Goal: Contribute content: Contribute content

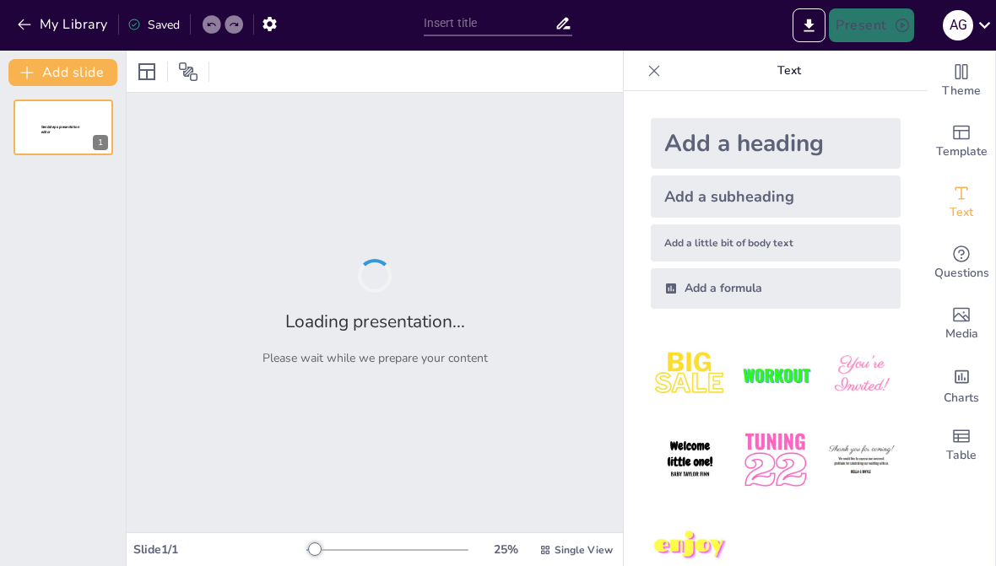
type input "Cómo la IA Tomó Vida: Un Relato Casual"
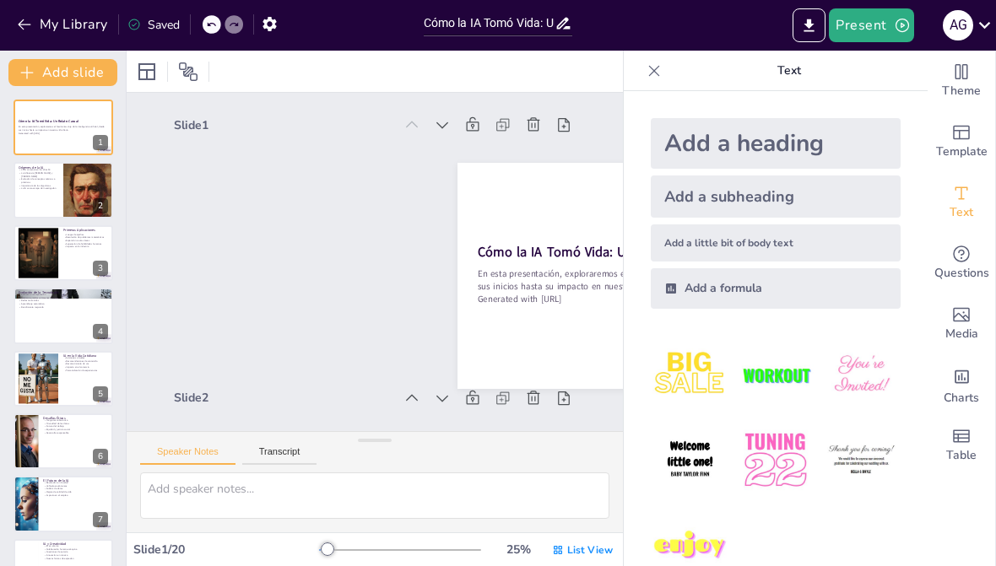
click at [677, 78] on p "Text" at bounding box center [788, 71] width 243 height 41
click at [662, 62] on div at bounding box center [653, 70] width 27 height 27
checkbox input "true"
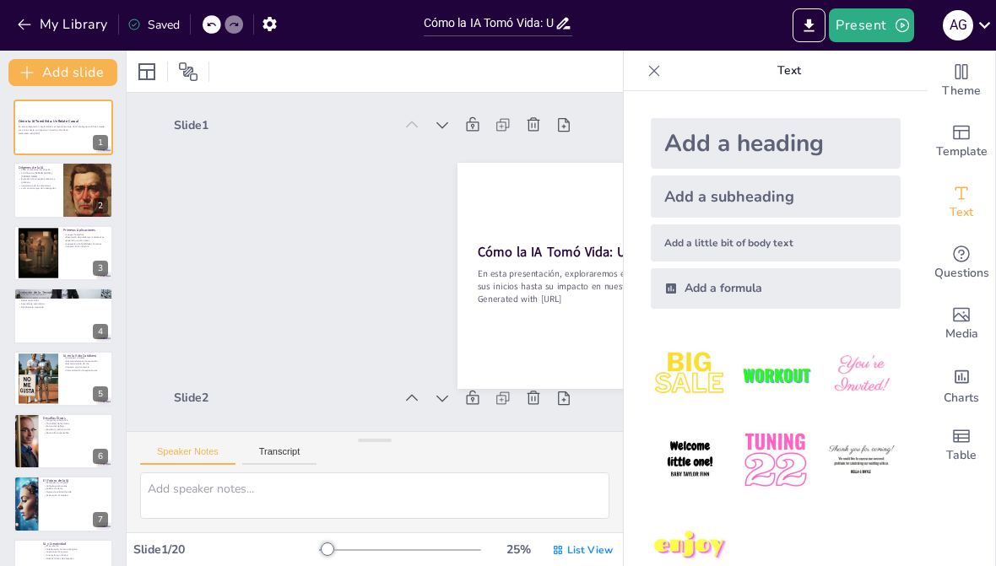
checkbox input "true"
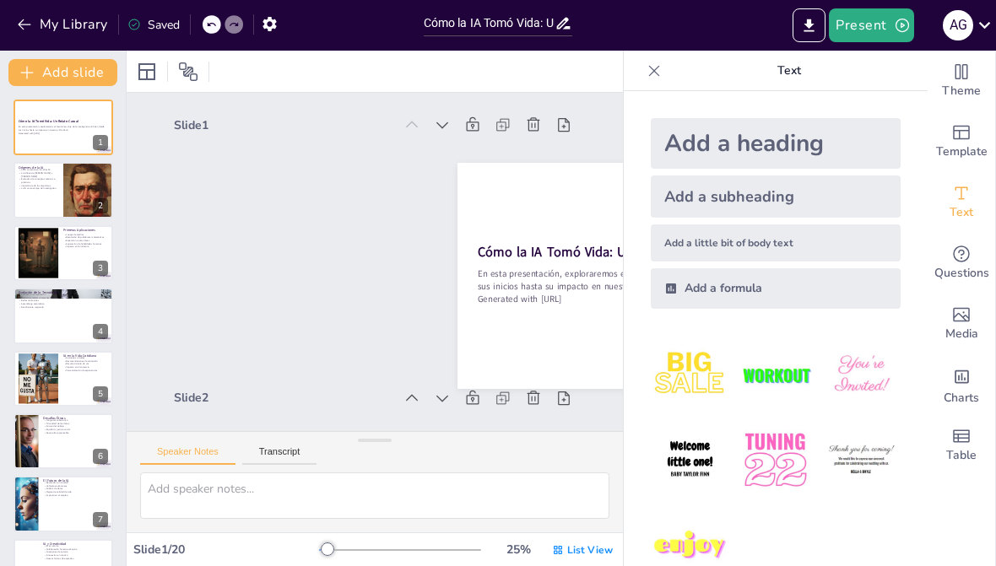
checkbox input "true"
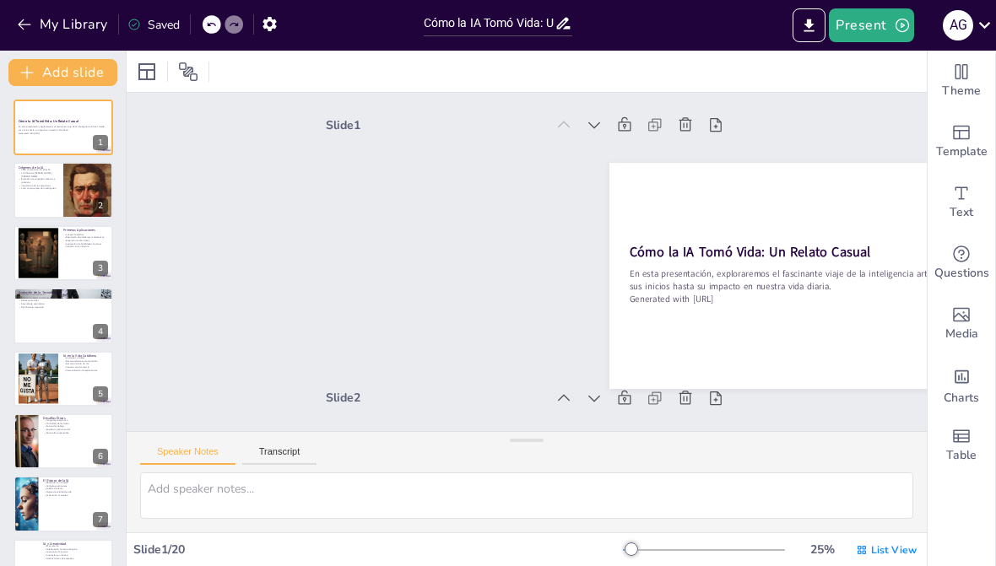
click at [53, 128] on p "En esta presentación, exploraremos el fascinante viaje de la inteligencia artif…" at bounding box center [63, 129] width 89 height 6
checkbox input "true"
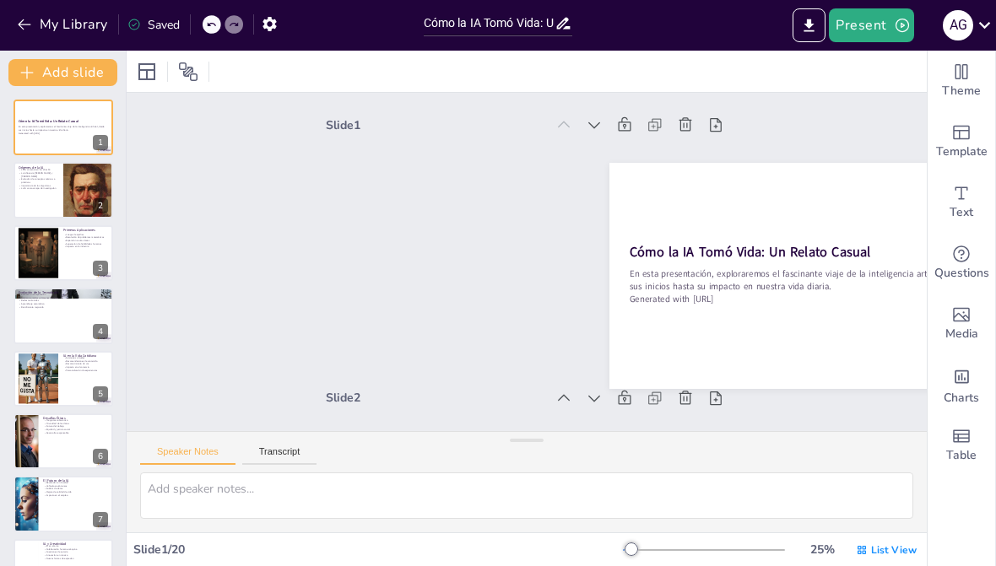
checkbox input "true"
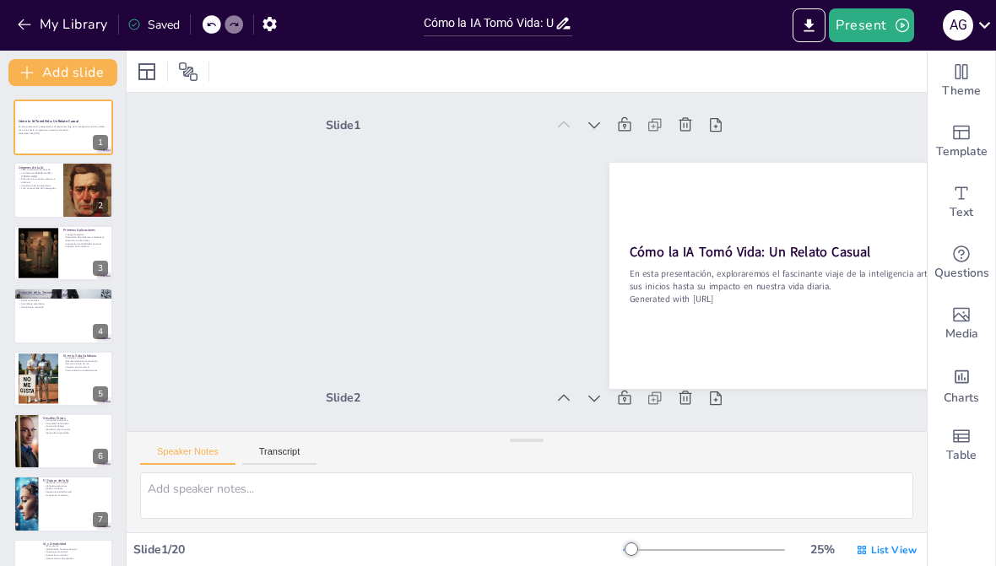
checkbox input "true"
click at [66, 216] on div at bounding box center [88, 190] width 56 height 56
type textarea "La década de 1950 marcó el inicio de la inteligencia artificial, donde se senta…"
checkbox input "true"
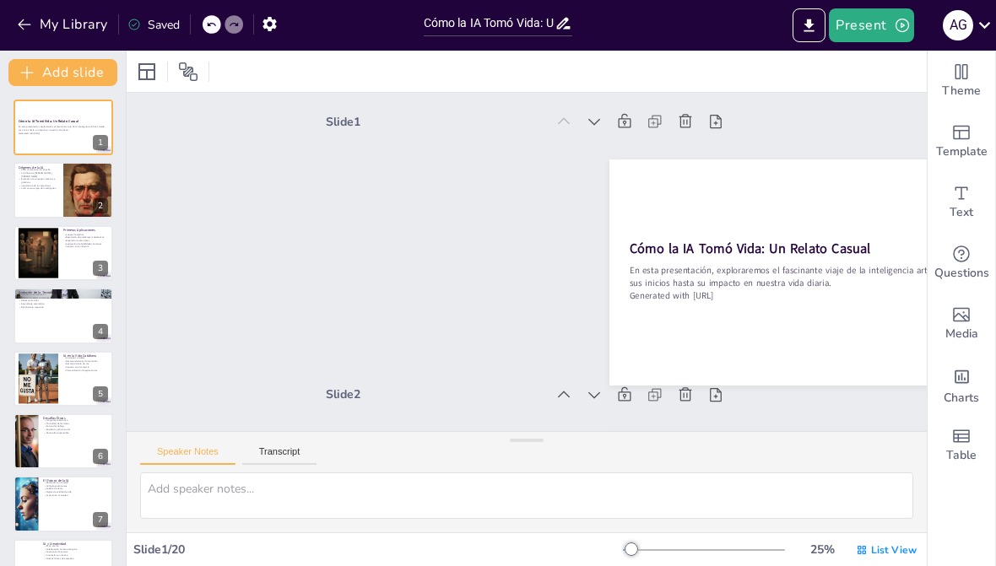
checkbox input "true"
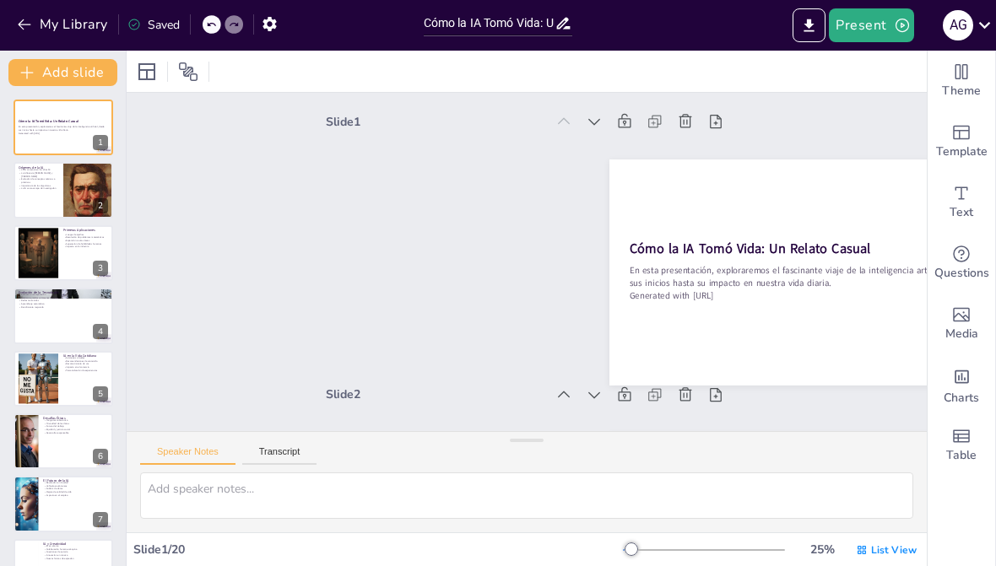
checkbox input "true"
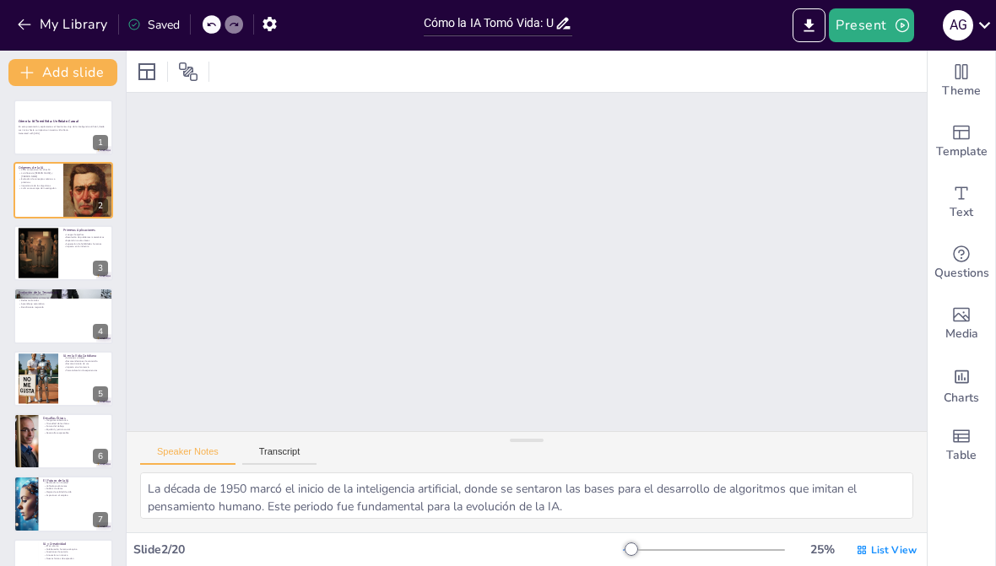
scroll to position [276, 0]
click at [43, 260] on div at bounding box center [39, 253] width 51 height 51
type textarea "Los juegos de ajedrez fueron una de las primeras aplicaciones de la inteligenci…"
checkbox input "true"
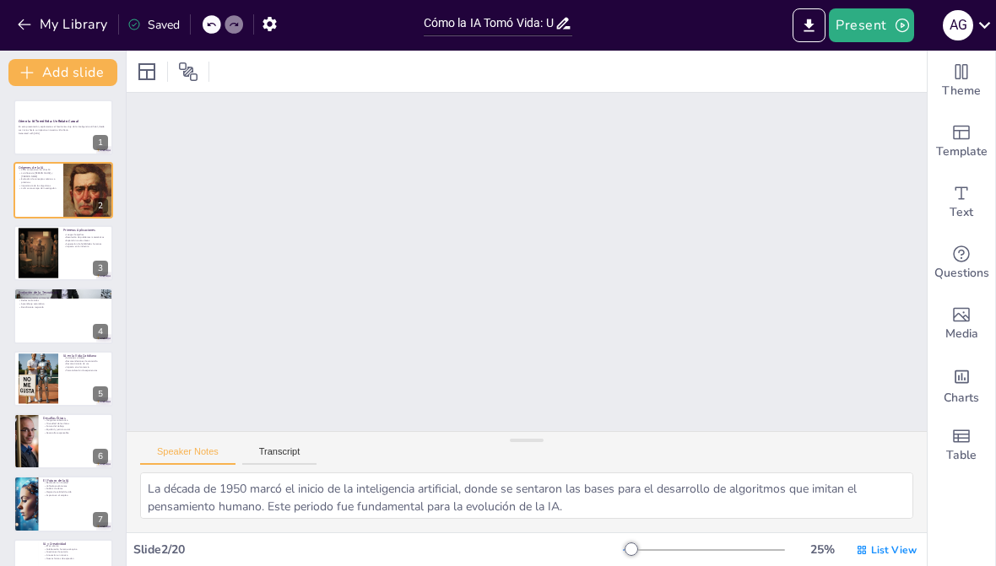
checkbox input "true"
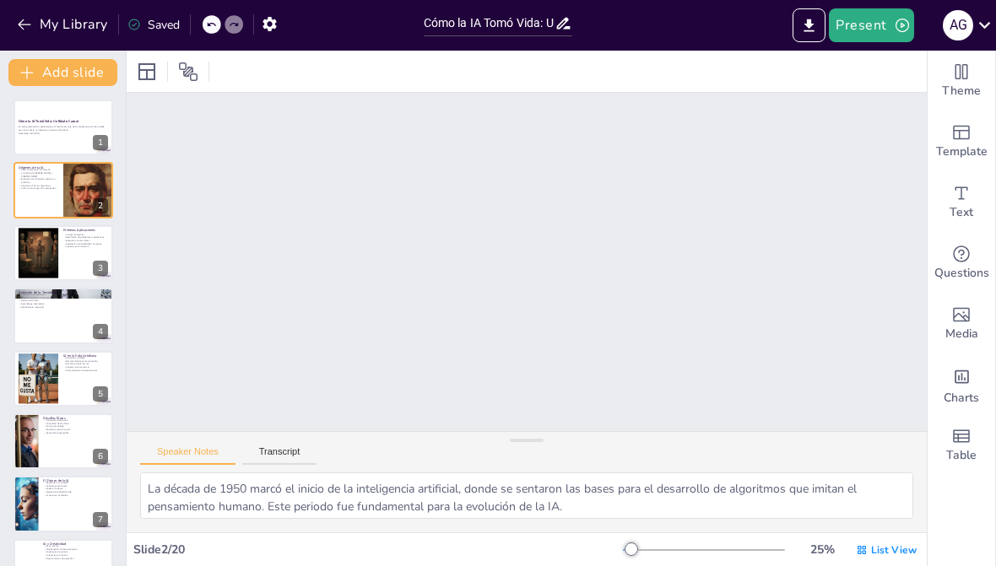
checkbox input "true"
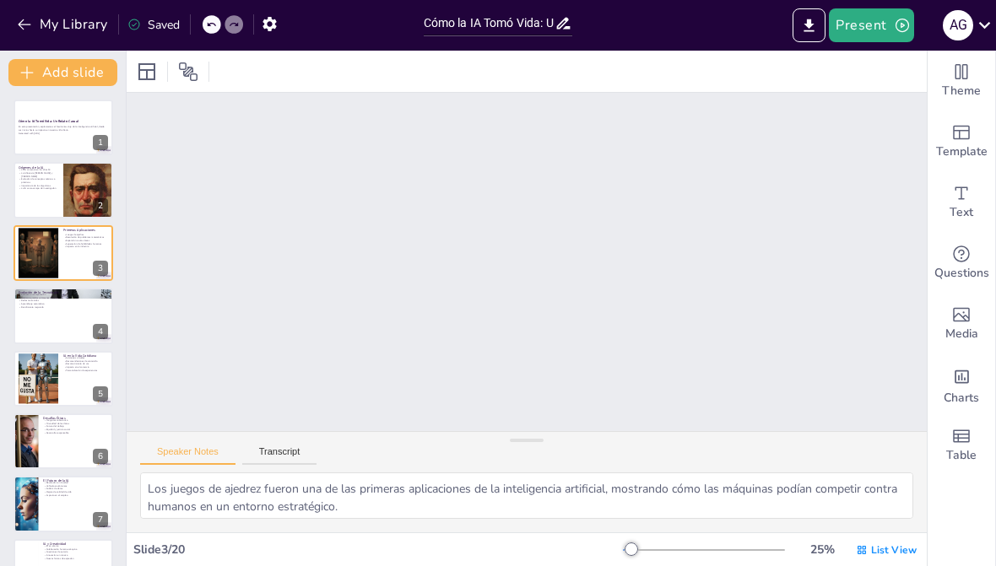
click at [61, 325] on div at bounding box center [64, 316] width 100 height 56
type textarea "La evolución de la tecnología de computación ha sido fundamental para el desarr…"
checkbox input "true"
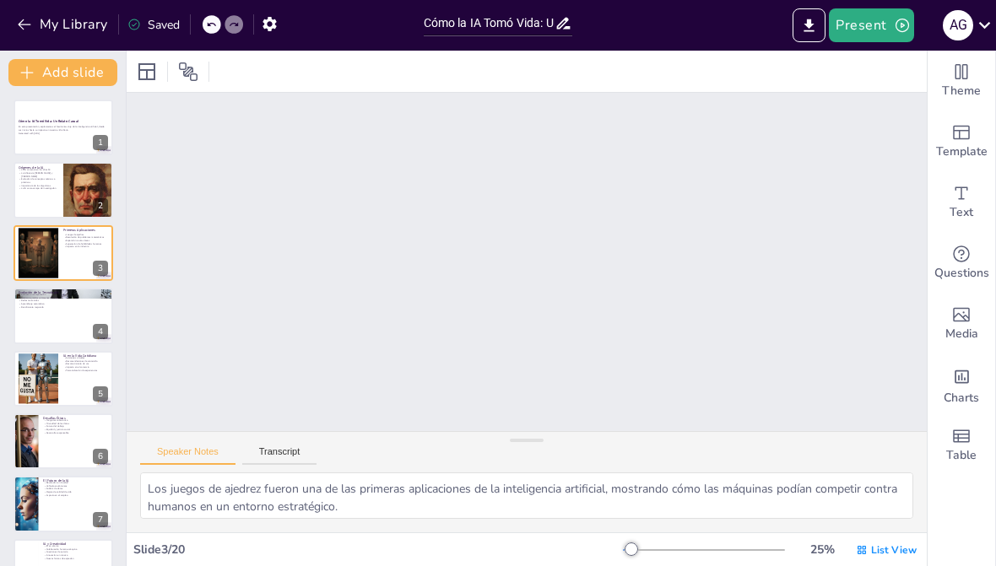
checkbox input "true"
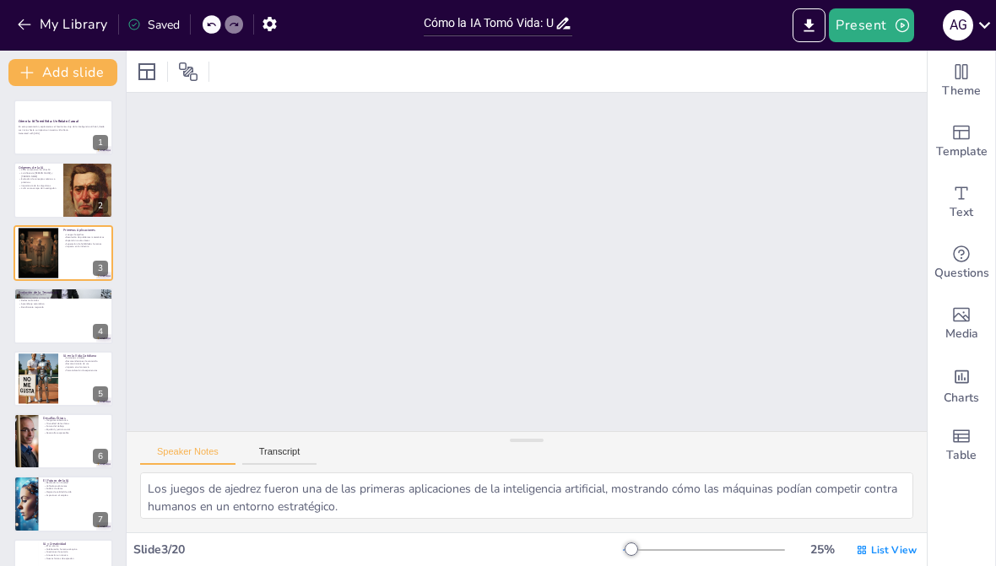
checkbox input "true"
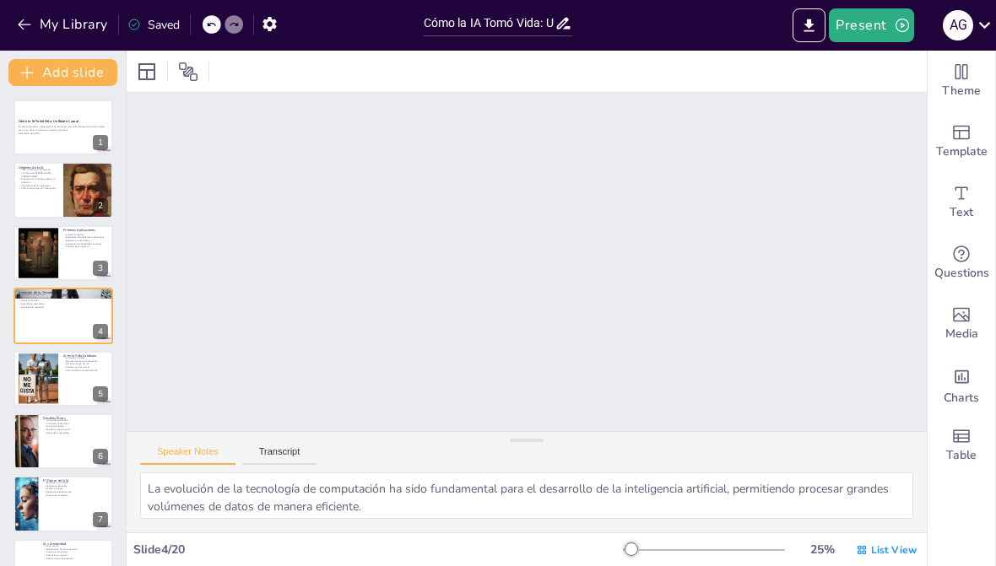
click at [54, 392] on div at bounding box center [39, 379] width 40 height 60
type textarea "Los asistentes virtuales como Siri y Alexa son ejemplos claros de cómo la intel…"
checkbox input "true"
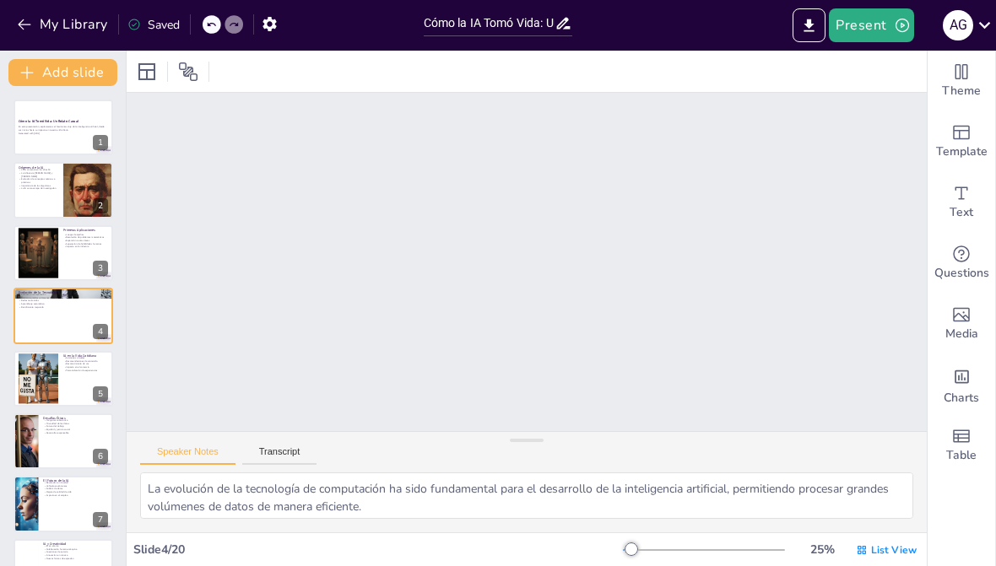
checkbox input "true"
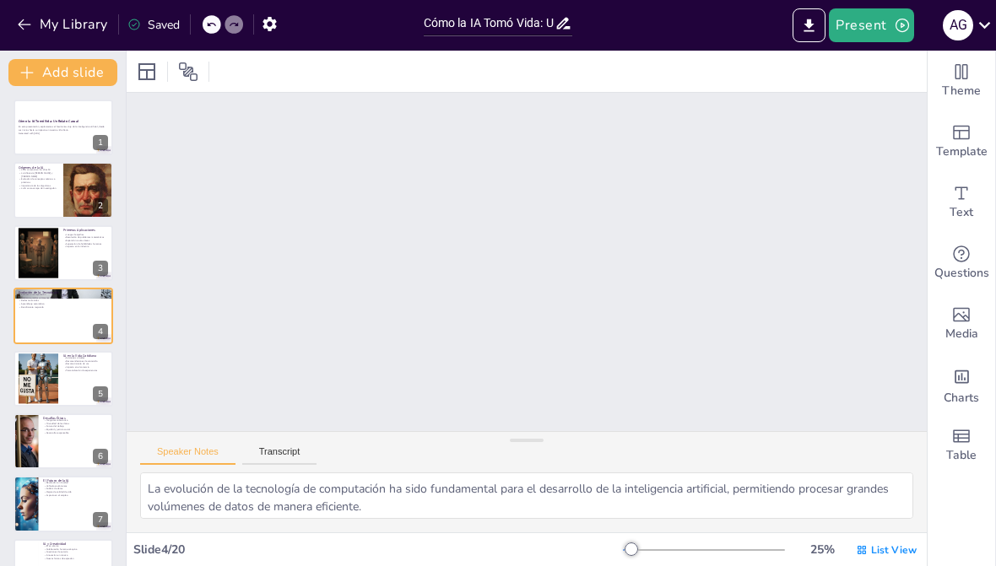
checkbox input "true"
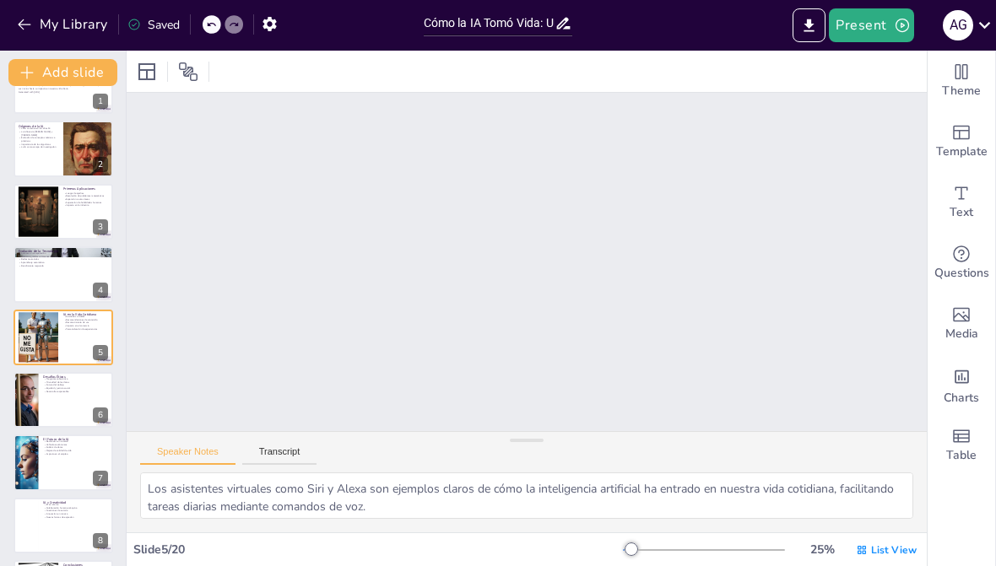
scroll to position [1096, 0]
click at [48, 446] on p "Análisis de datos" at bounding box center [75, 447] width 65 height 3
type textarea "La inteligencia artificial tiene el potencial de transformar la salud al mejora…"
checkbox input "true"
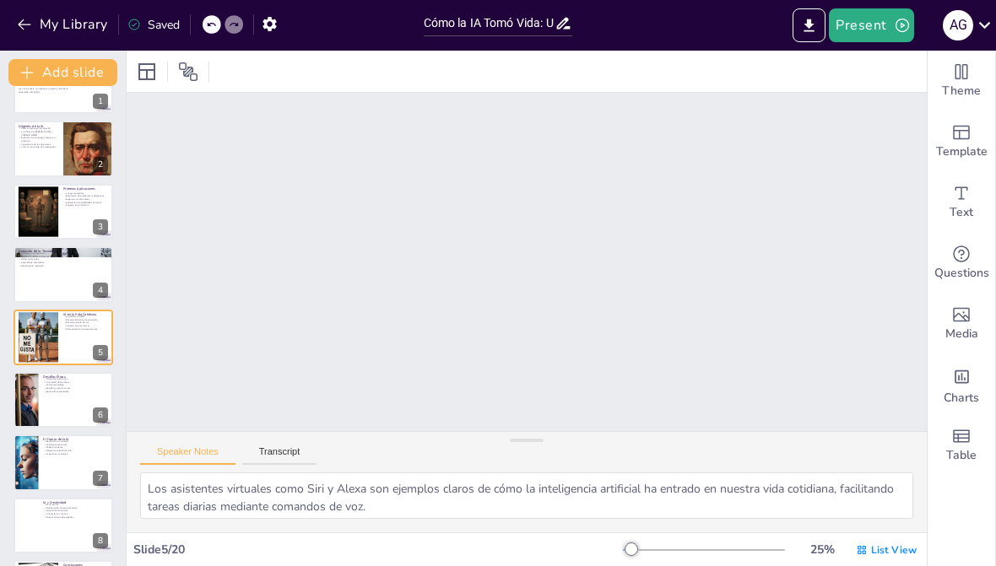
checkbox input "true"
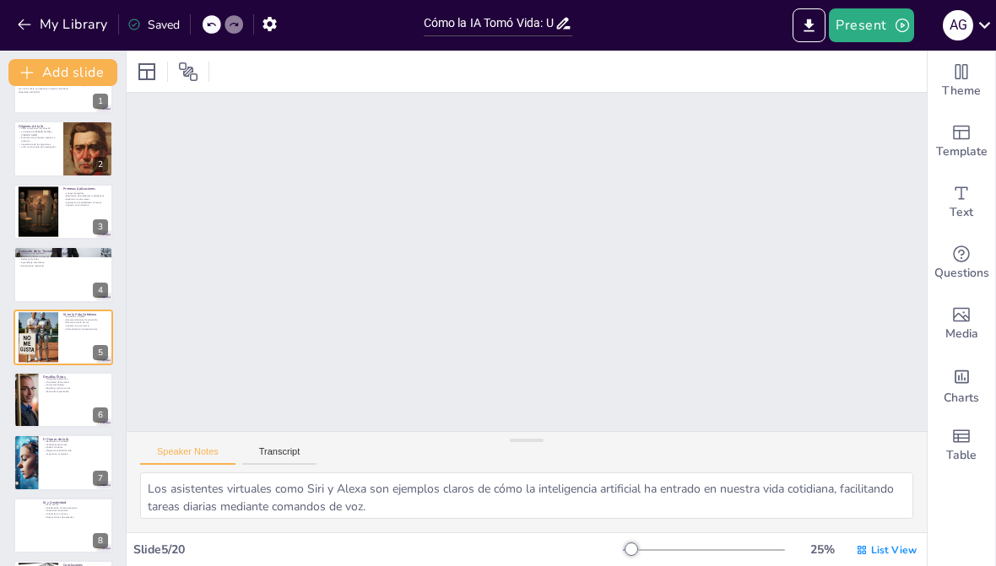
checkbox input "true"
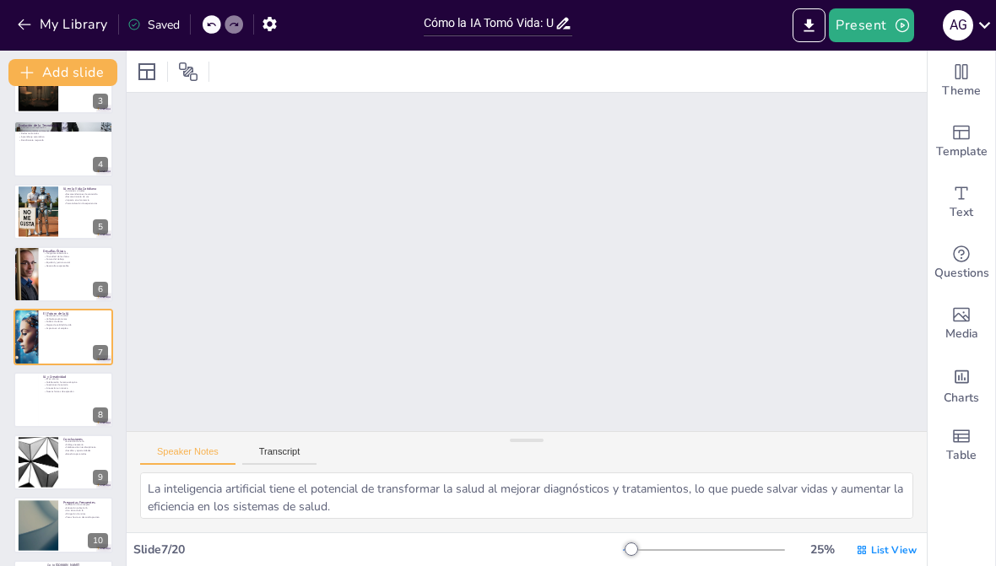
checkbox input "true"
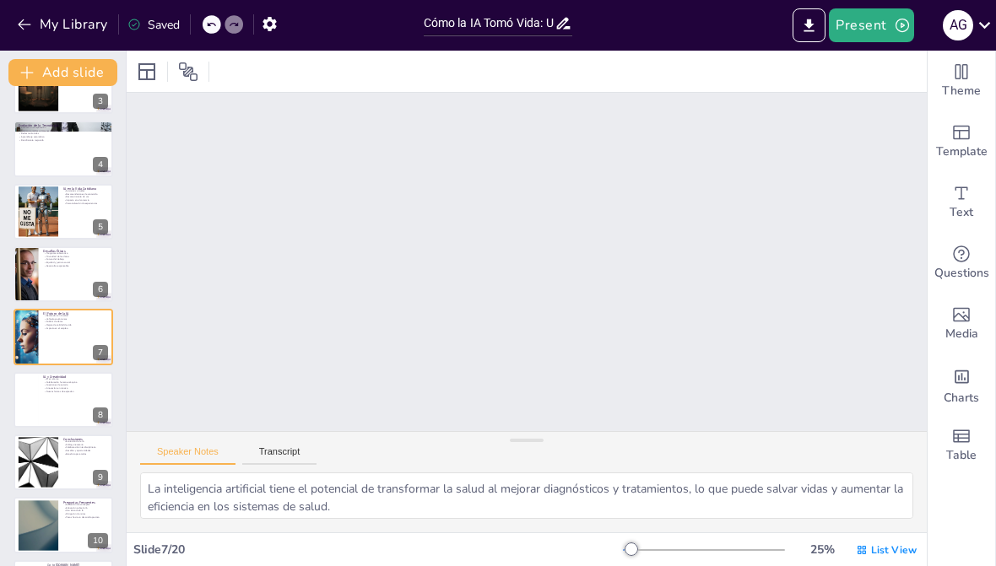
checkbox input "true"
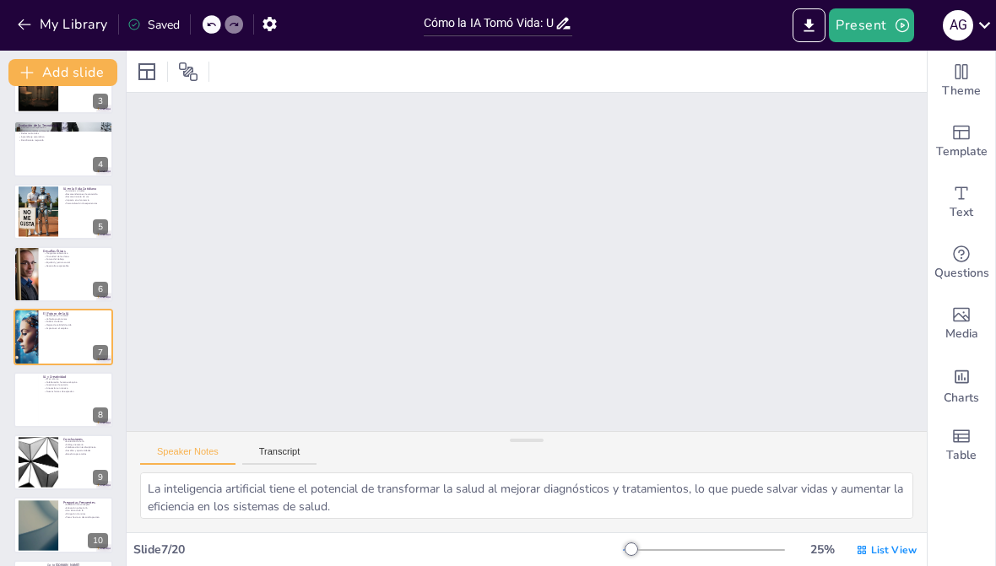
click at [963, 322] on icon "Add images, graphics, shapes or video" at bounding box center [961, 315] width 17 height 14
checkbox input "true"
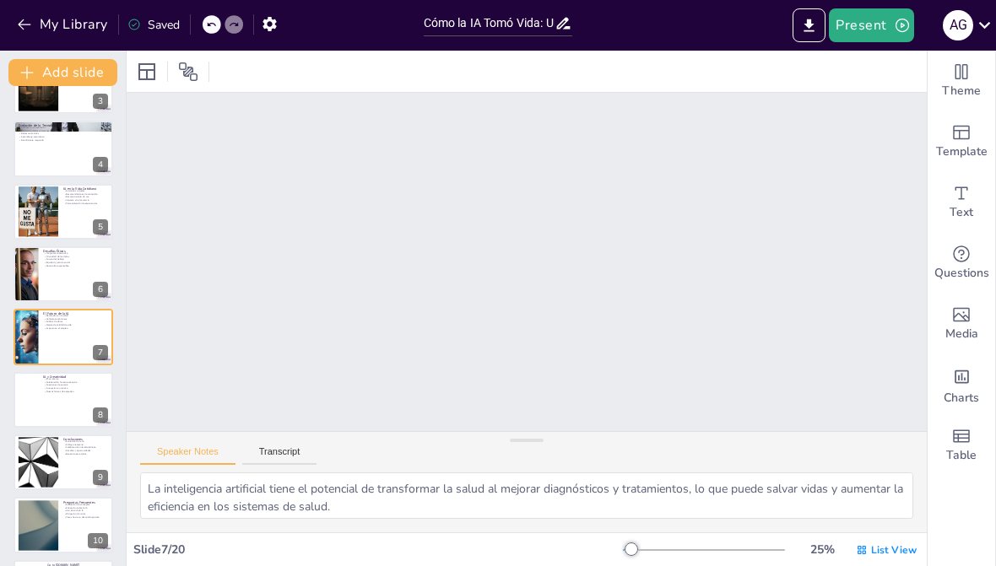
checkbox input "true"
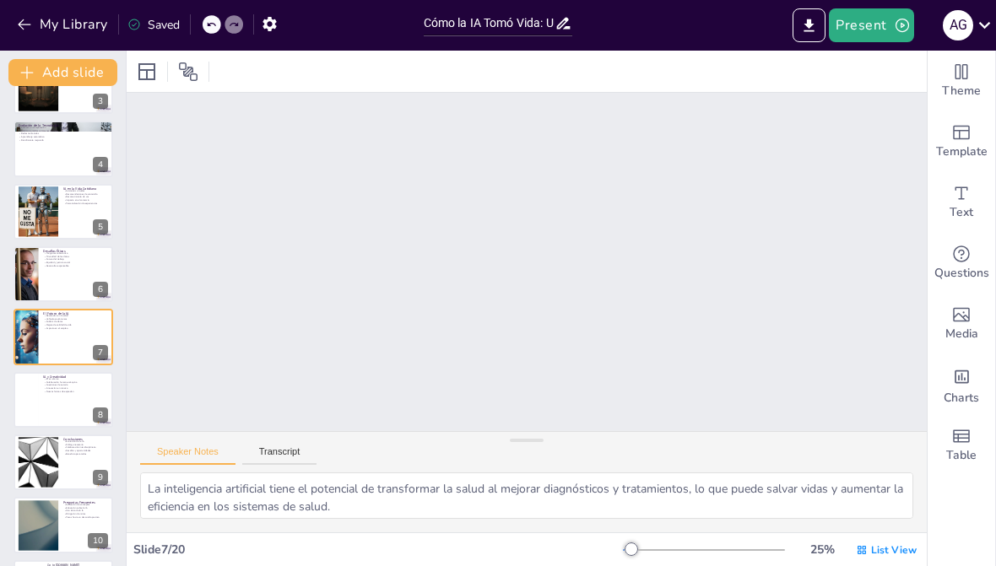
checkbox input "true"
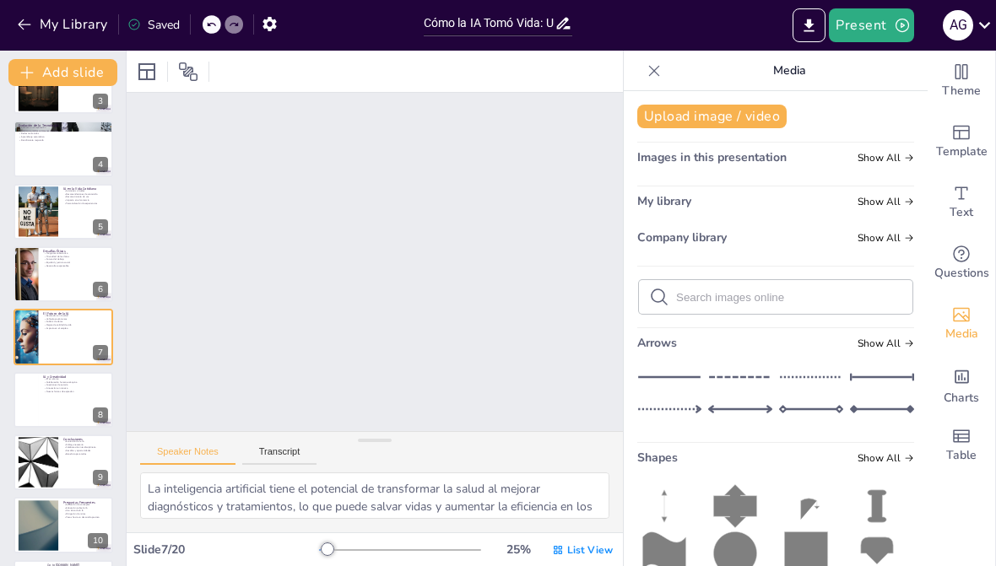
checkbox input "true"
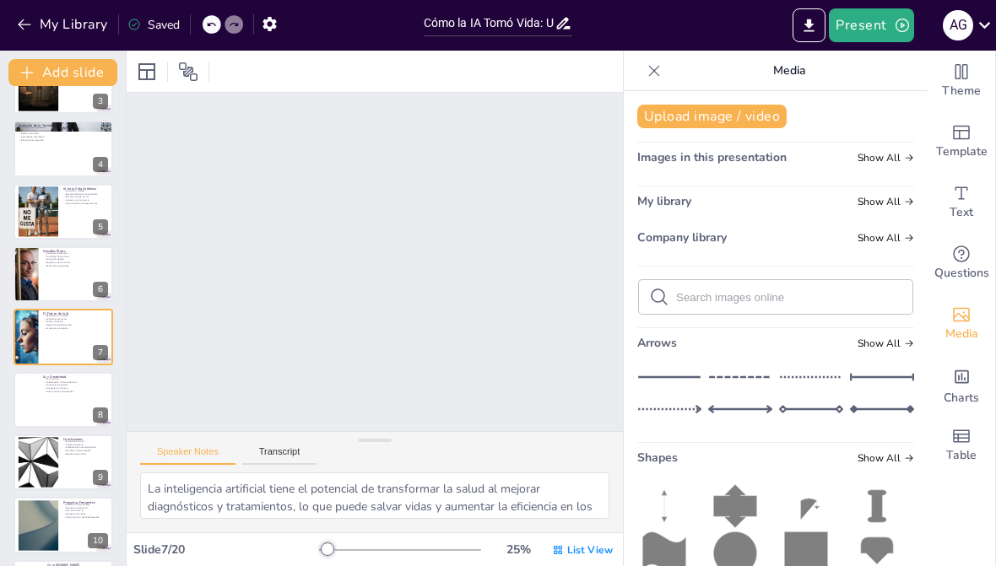
checkbox input "true"
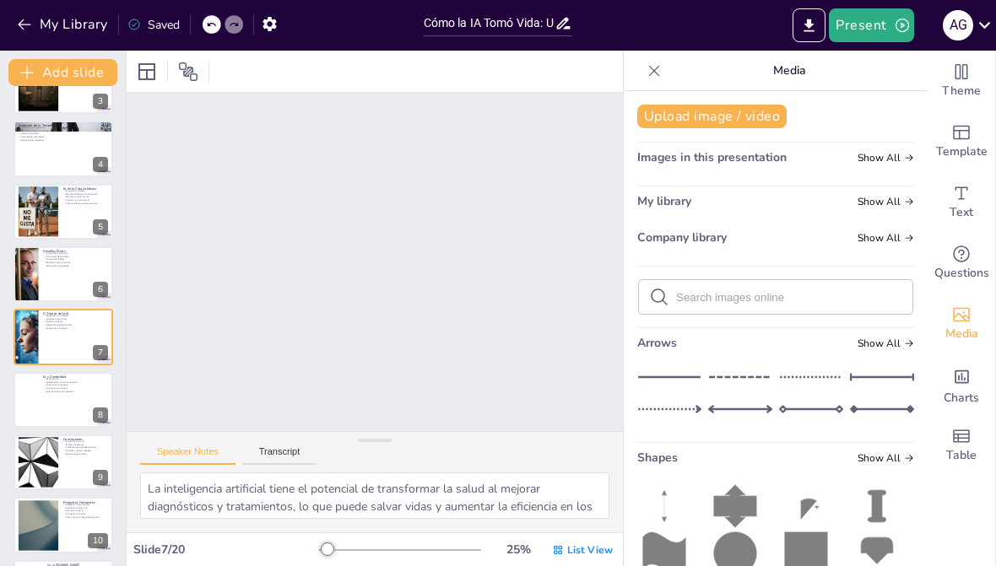
checkbox input "true"
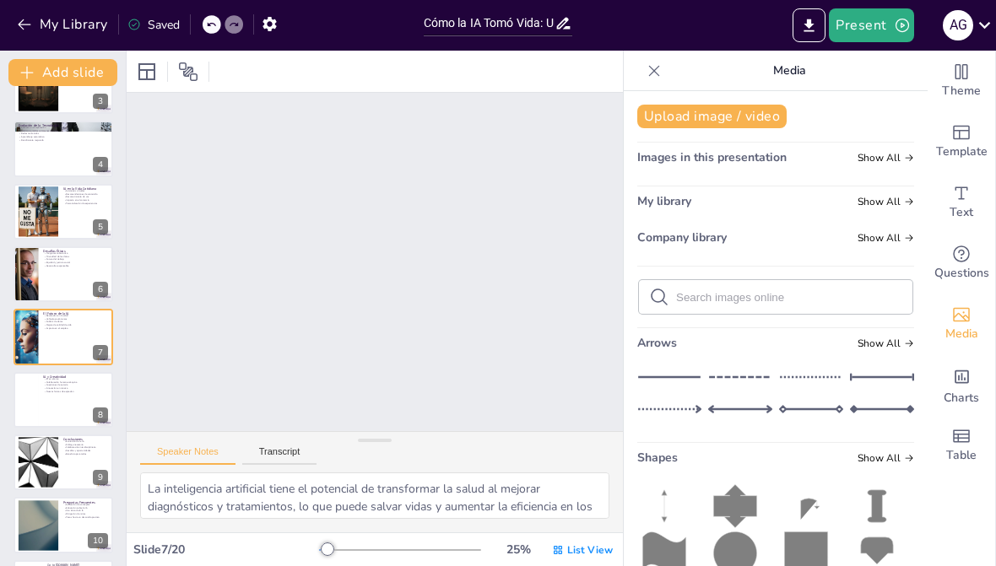
checkbox input "true"
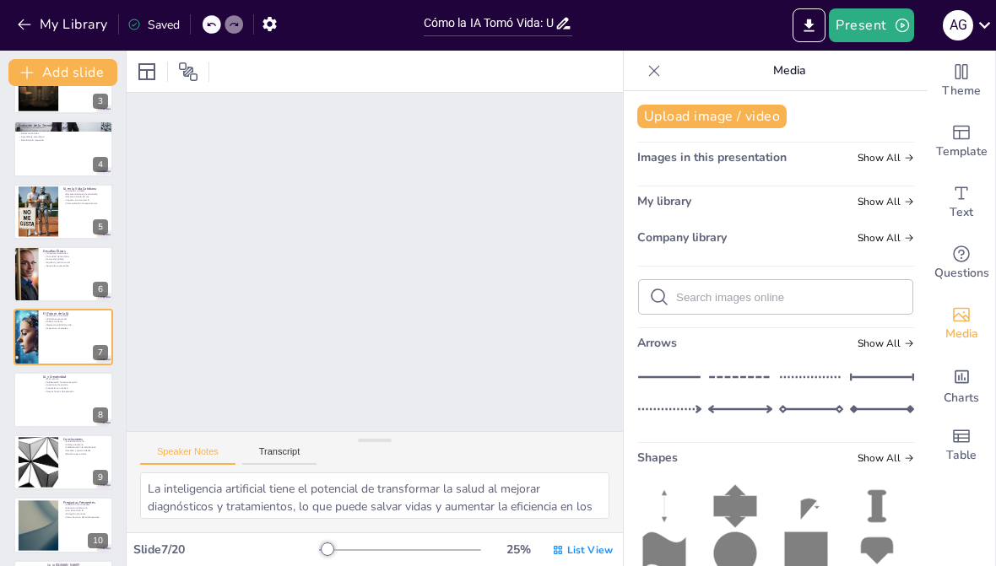
checkbox input "true"
click at [664, 65] on div at bounding box center [653, 70] width 27 height 27
checkbox input "true"
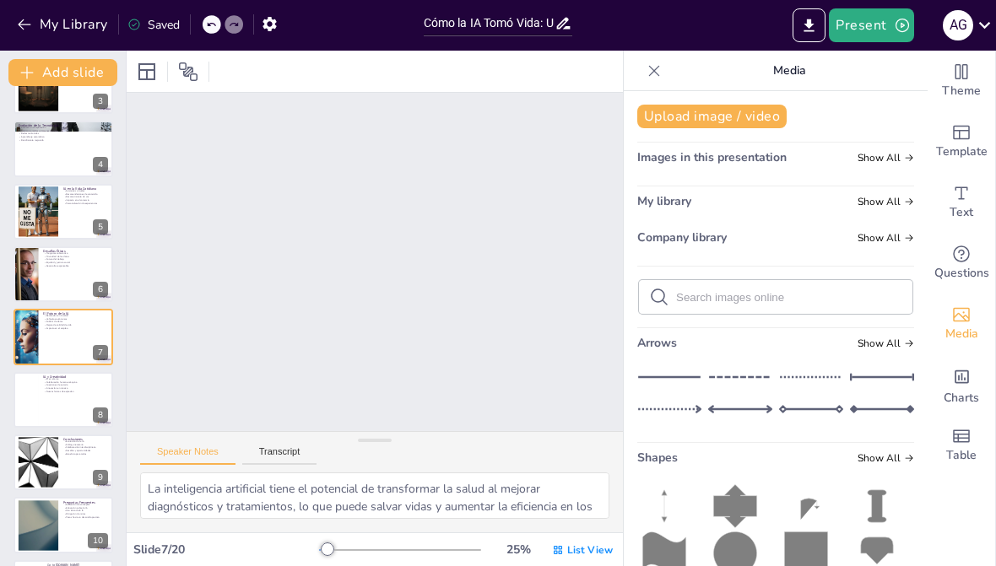
checkbox input "true"
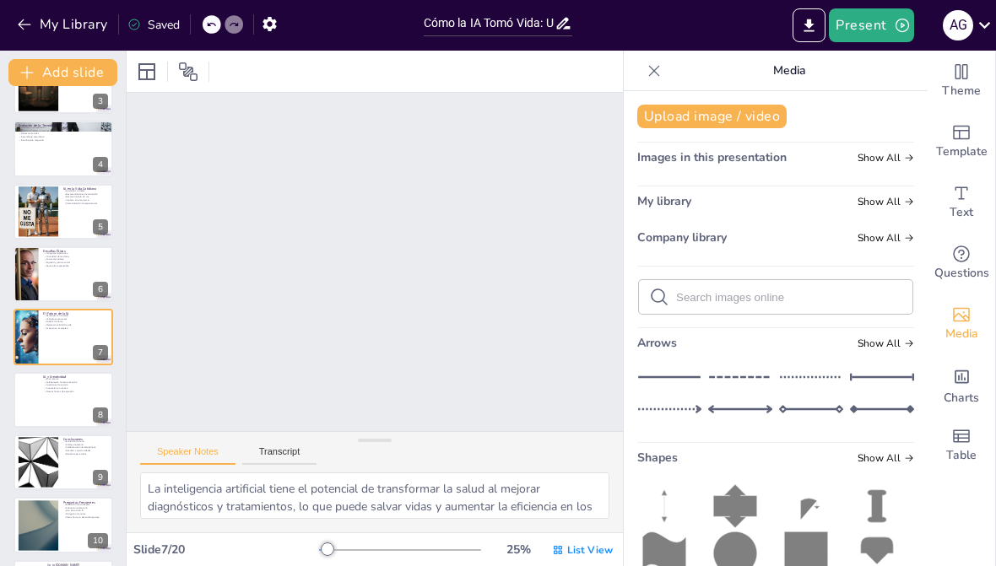
checkbox input "true"
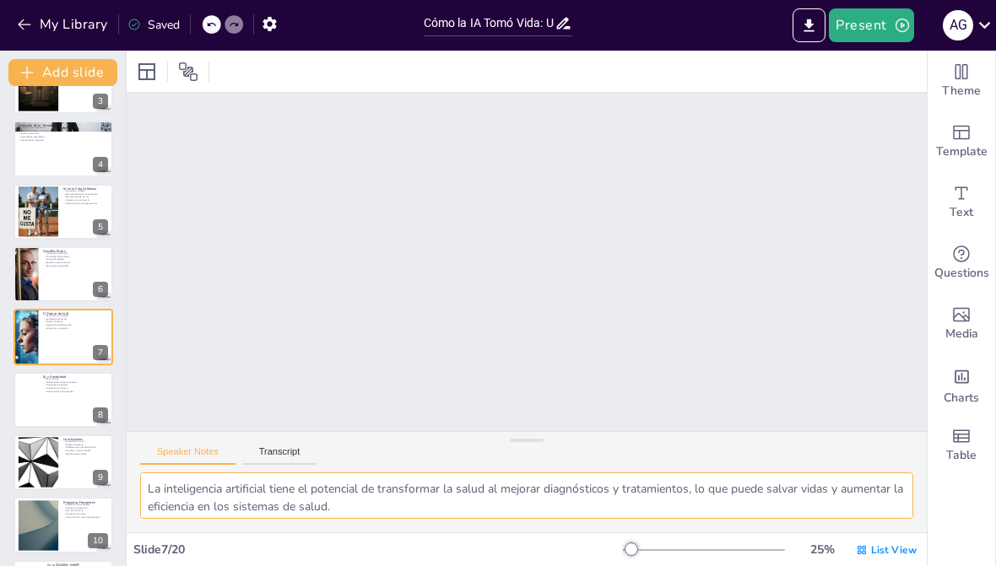
click at [273, 494] on textarea "La inteligencia artificial tiene el potencial de transformar la salud al mejora…" at bounding box center [526, 496] width 773 height 46
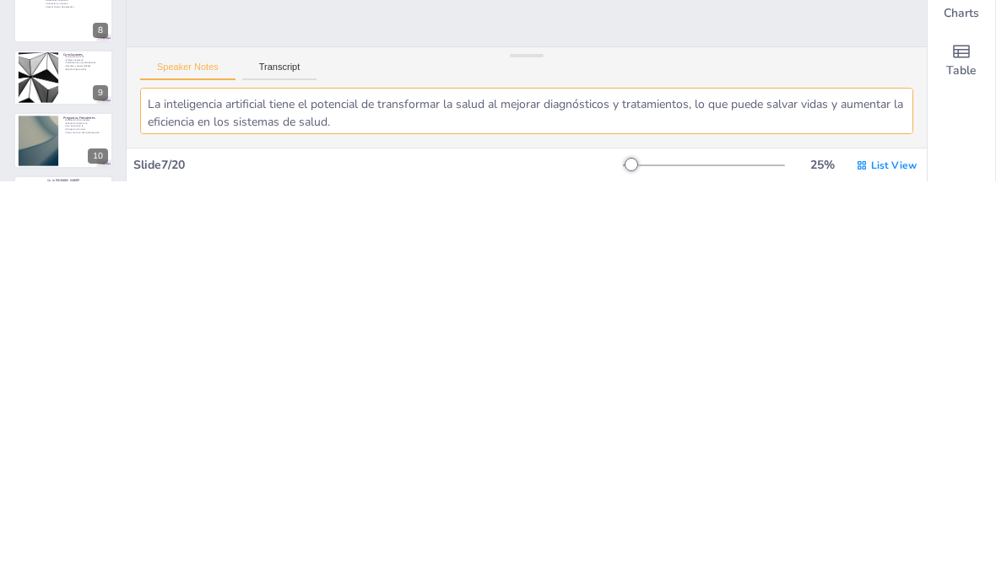
type textarea "XLa inteligencia artificial tiene el potencial de transformar la salud al mejor…"
checkbox input "true"
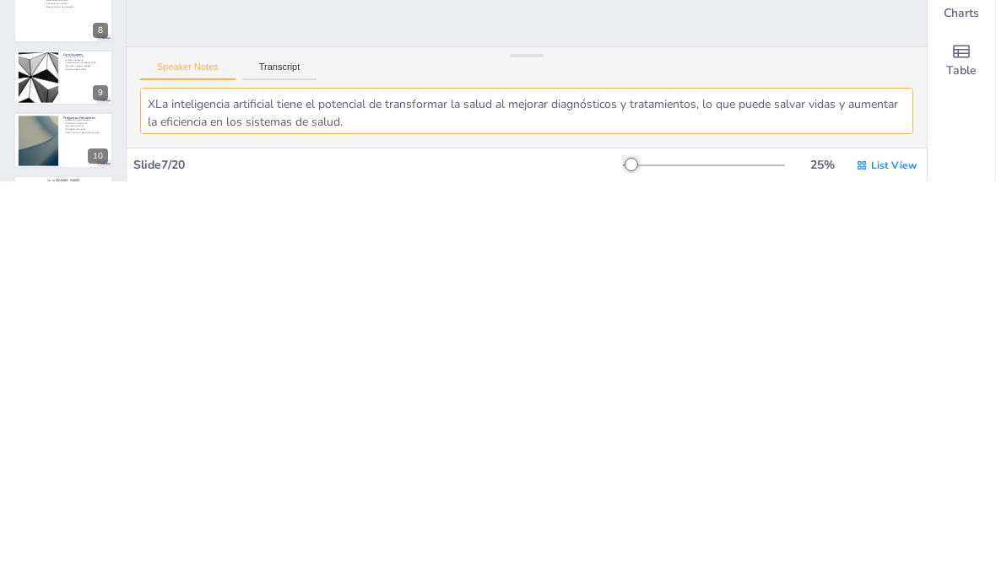
checkbox input "true"
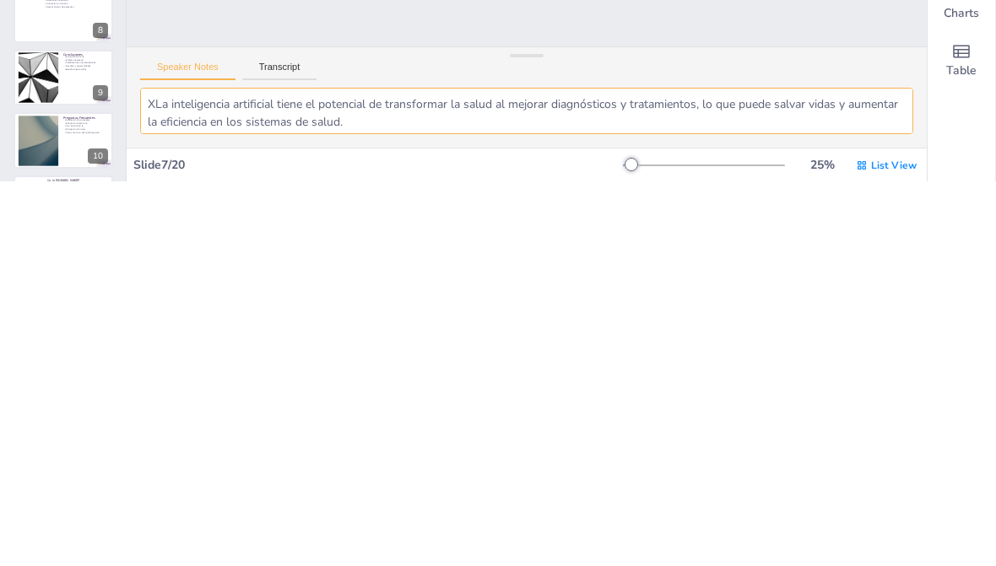
checkbox input "true"
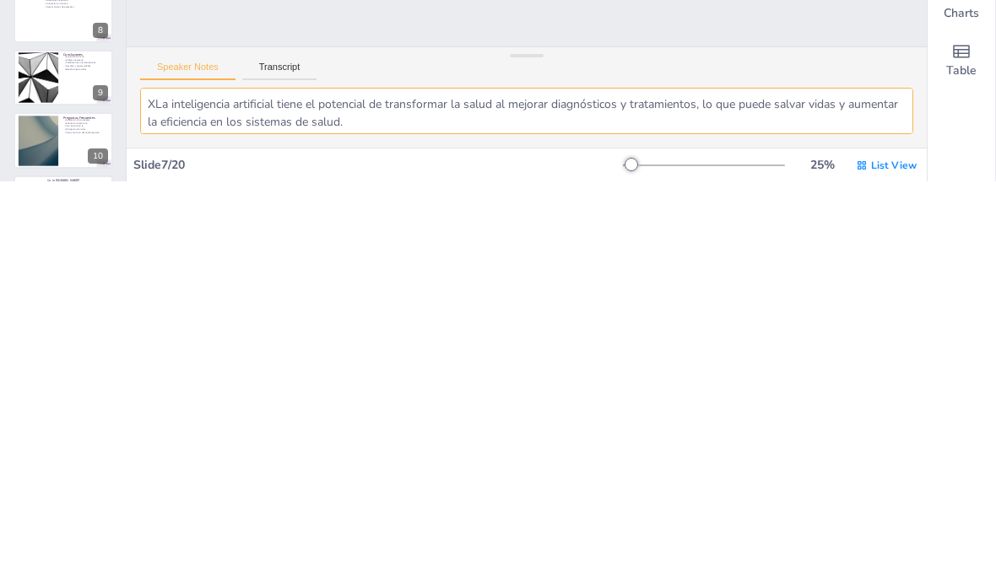
checkbox input "true"
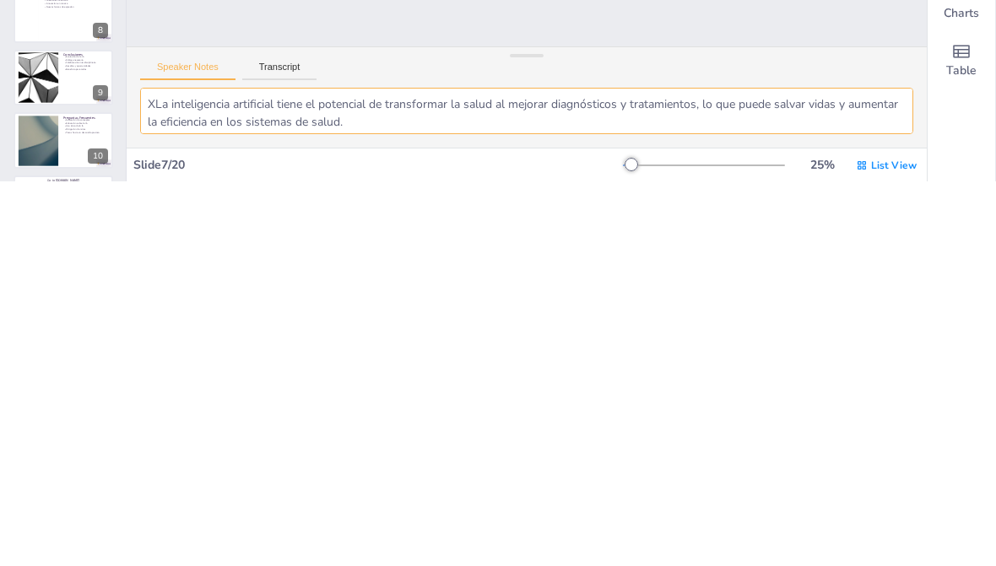
checkbox input "true"
type textarea "La inteligencia artificial tiene el potencial de transformar la salud al mejora…"
checkbox input "true"
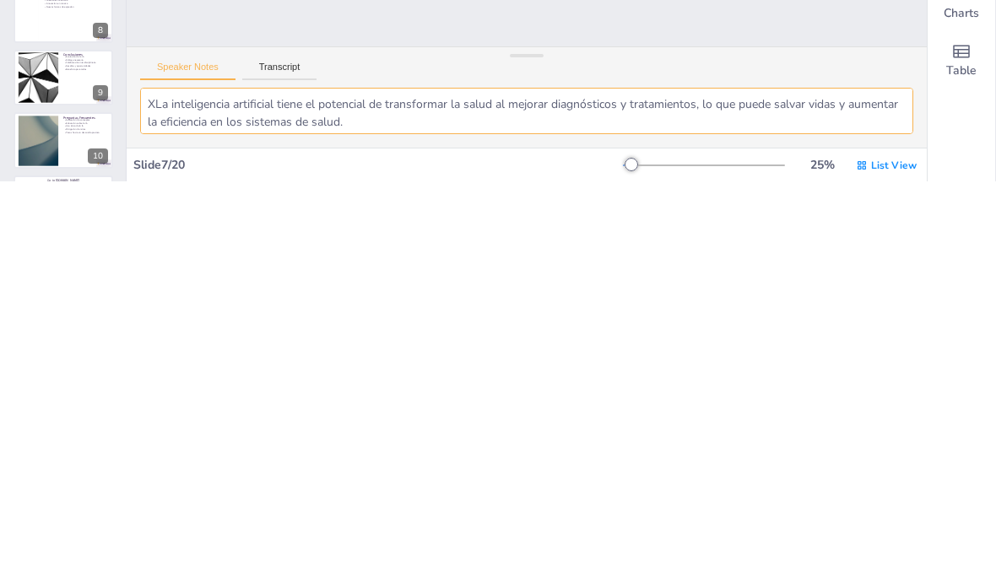
checkbox input "true"
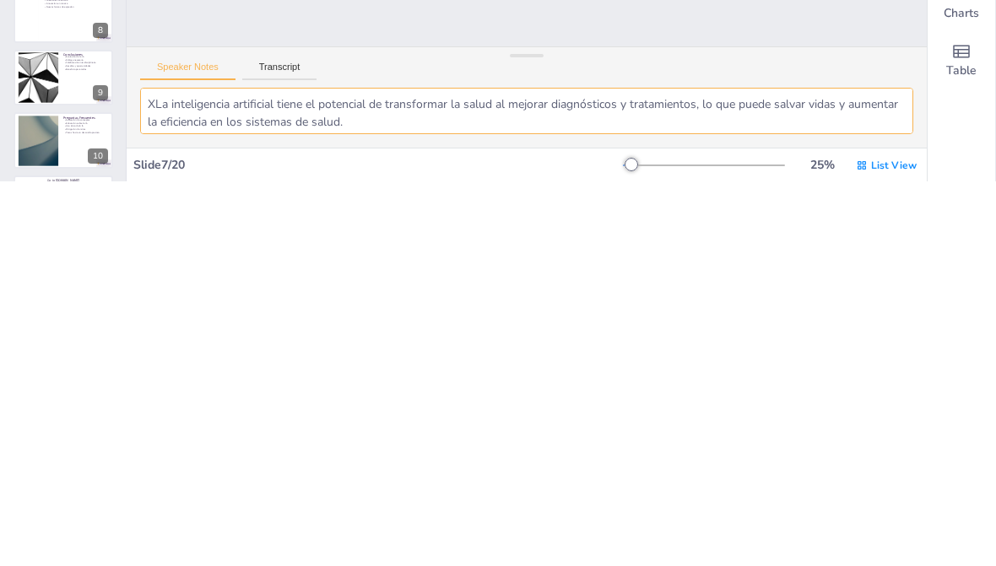
checkbox input "true"
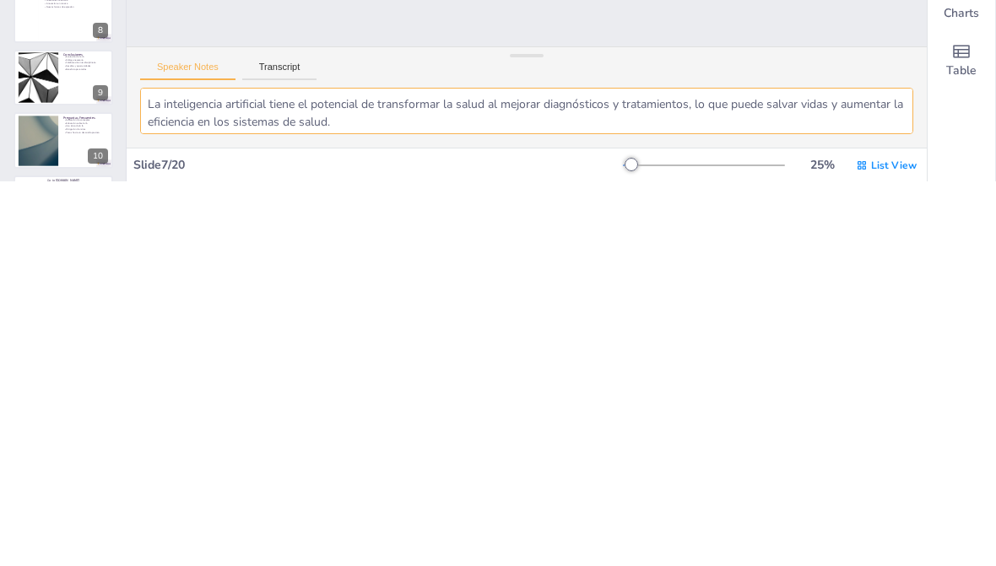
checkbox input "true"
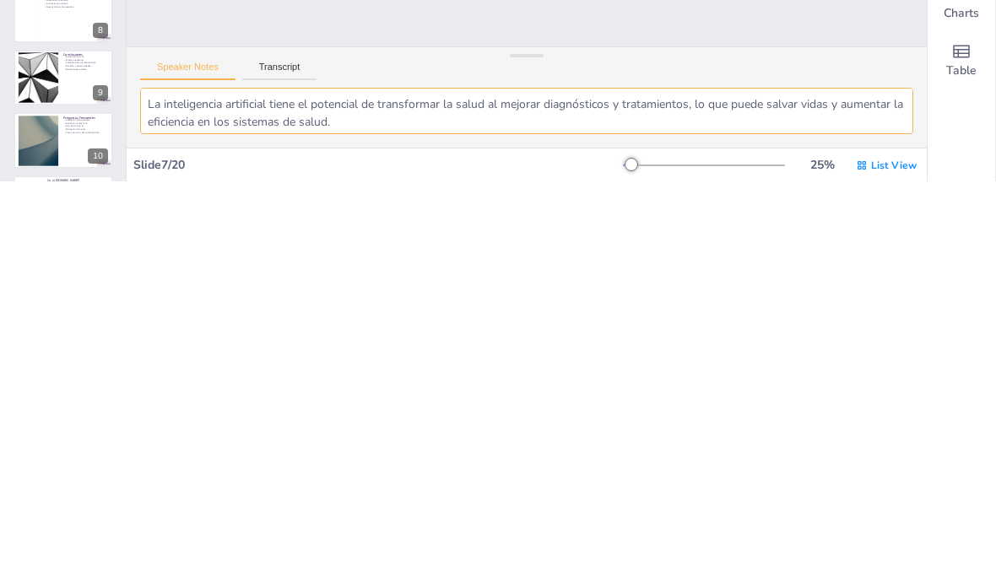
checkbox input "true"
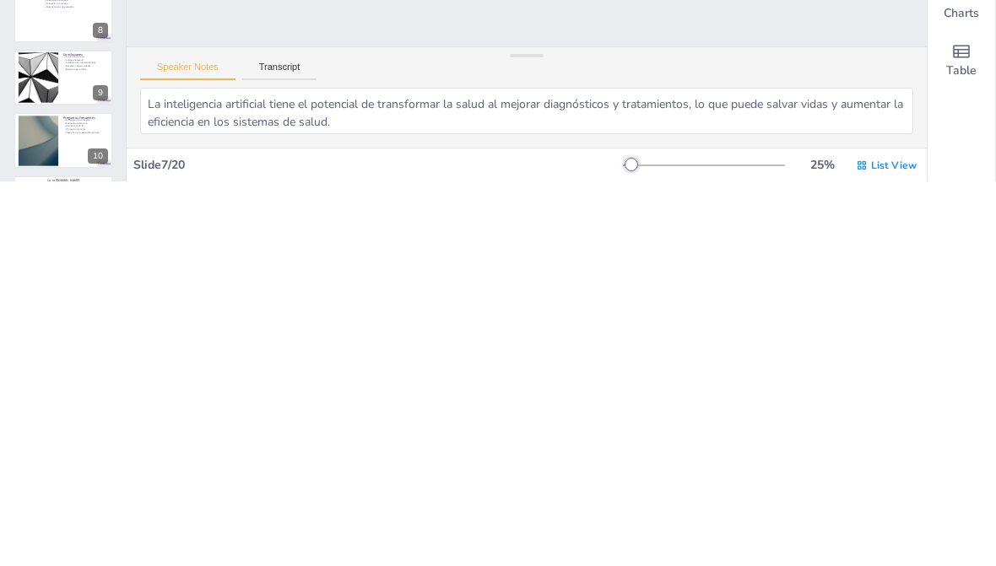
checkbox input "true"
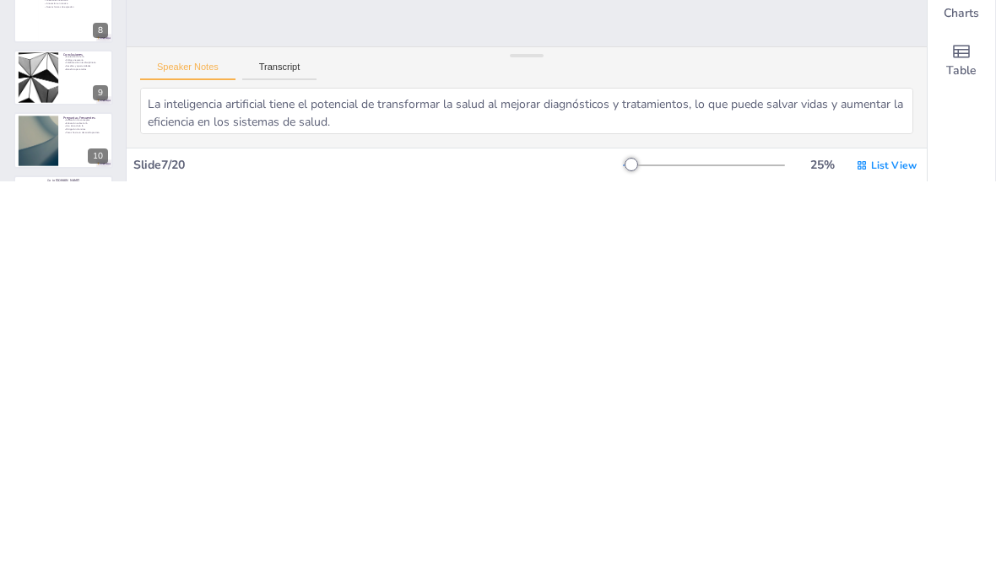
checkbox input "true"
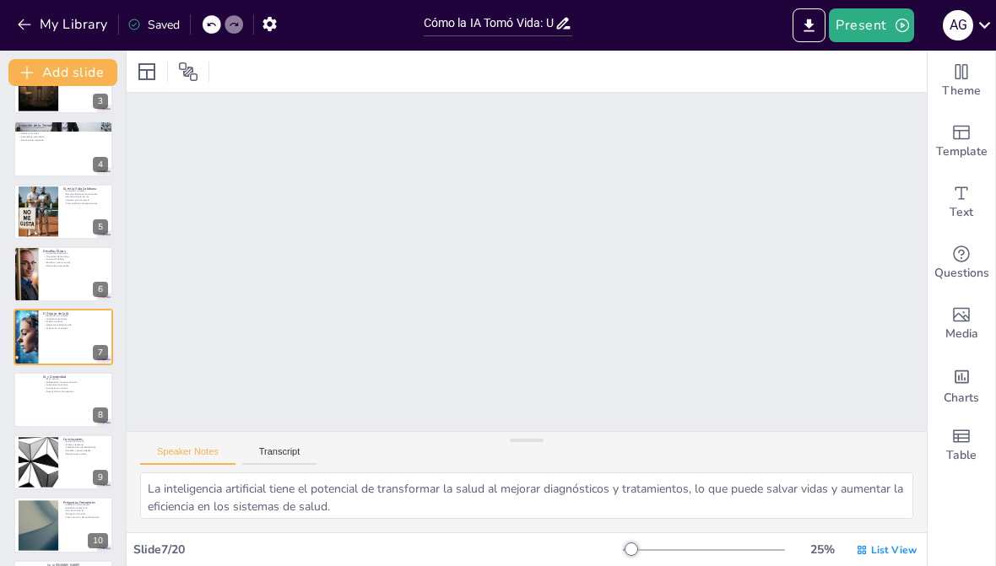
click at [301, 451] on button "Transcript" at bounding box center [279, 455] width 75 height 19
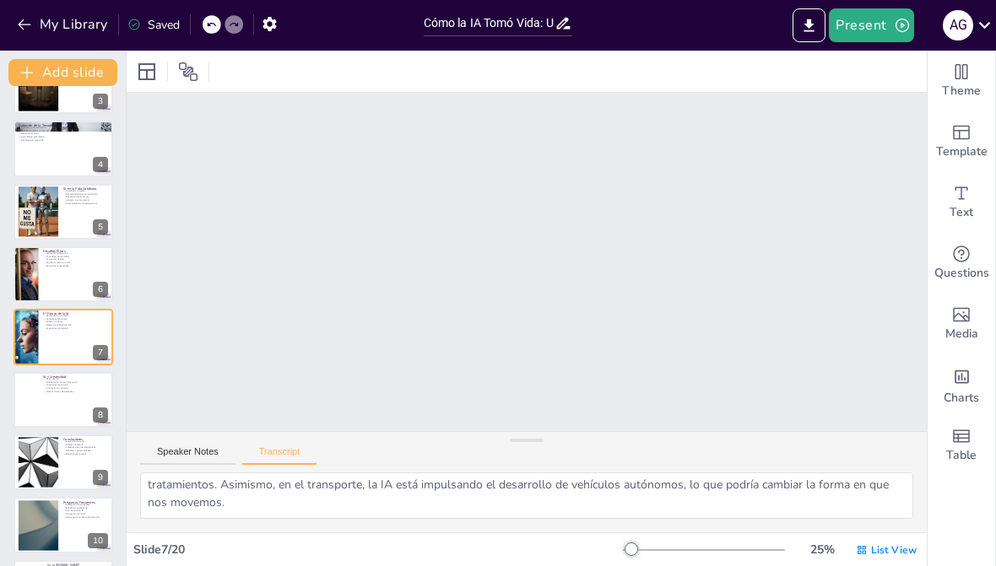
scroll to position [0, 0]
checkbox input "true"
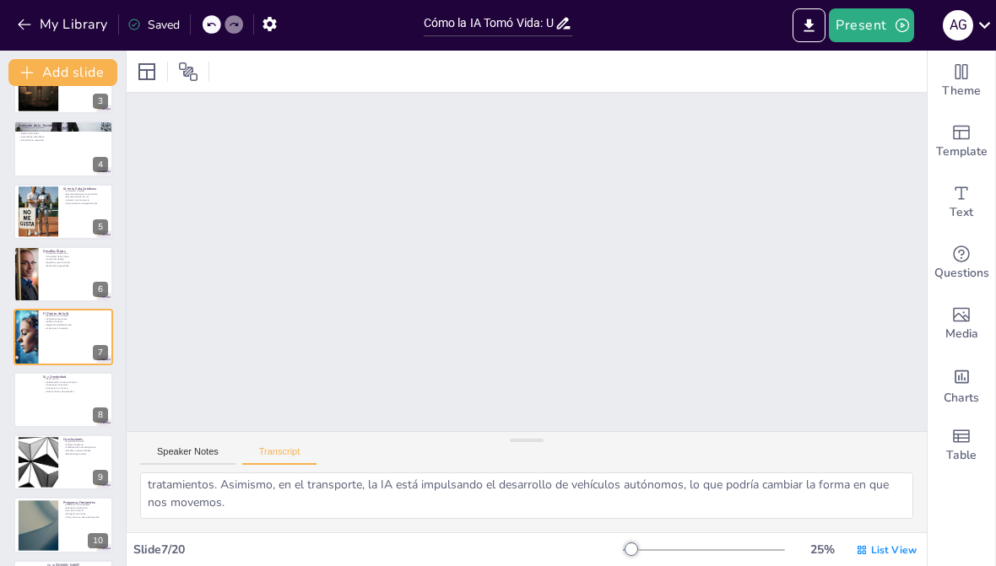
checkbox input "true"
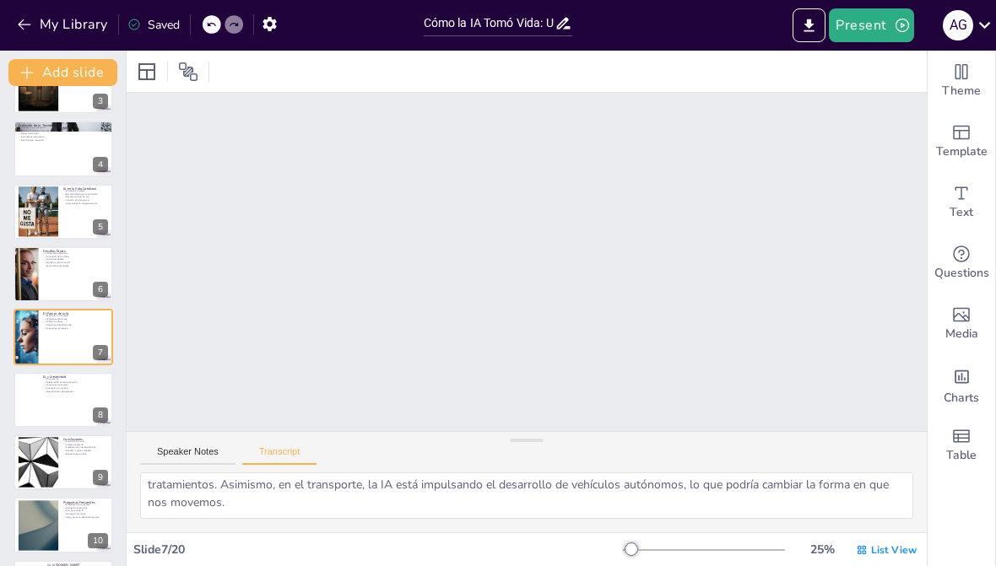
checkbox input "true"
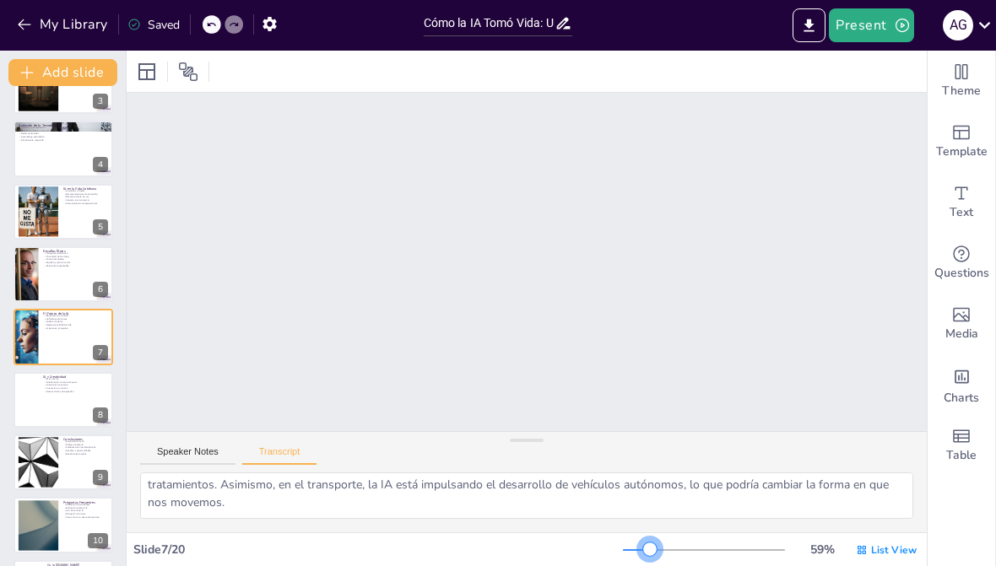
checkbox input "true"
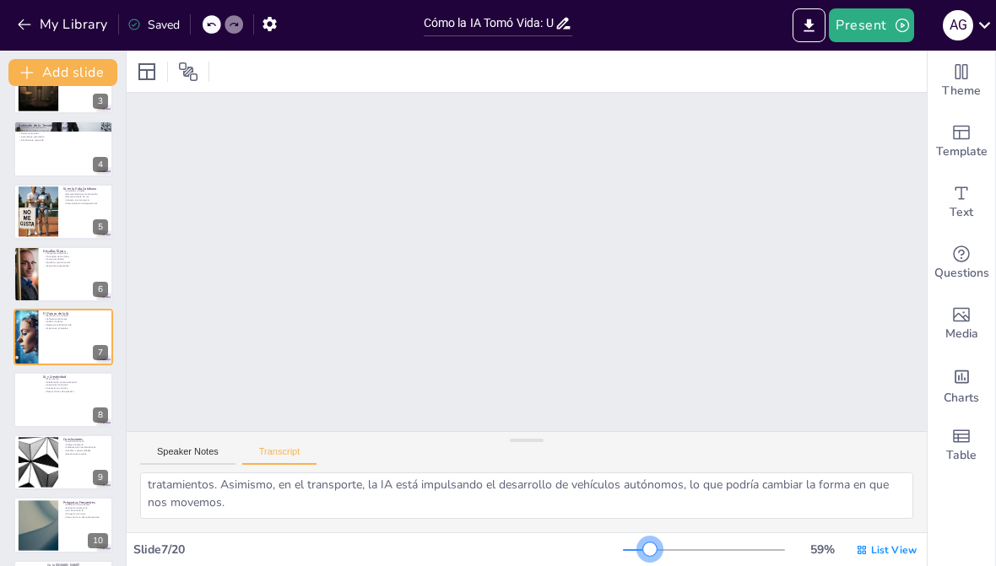
checkbox input "true"
click at [641, 556] on div at bounding box center [639, 550] width 14 height 14
click at [729, 556] on div at bounding box center [727, 550] width 14 height 14
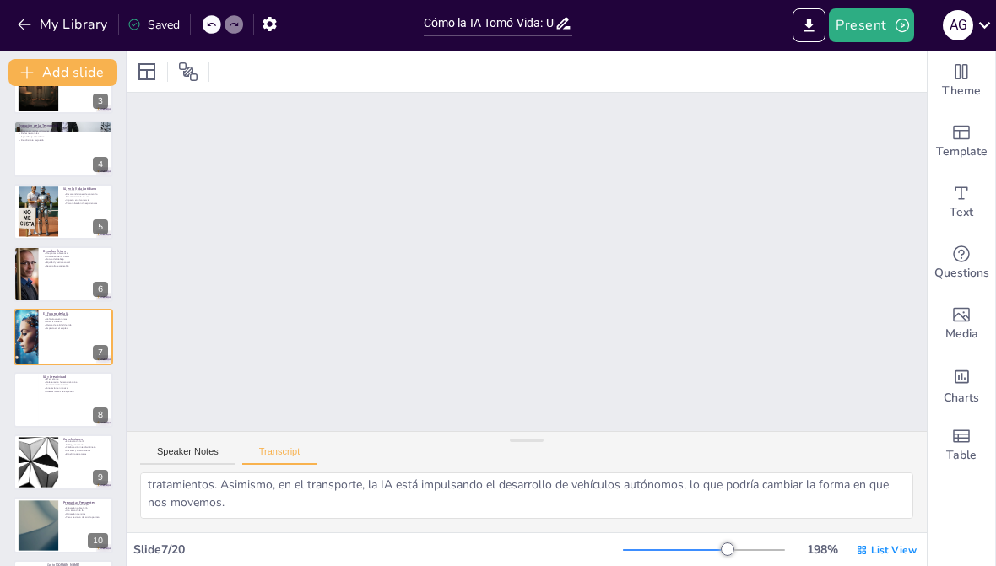
click at [743, 564] on div "198 % List View" at bounding box center [771, 550] width 297 height 27
